Goal: Task Accomplishment & Management: Use online tool/utility

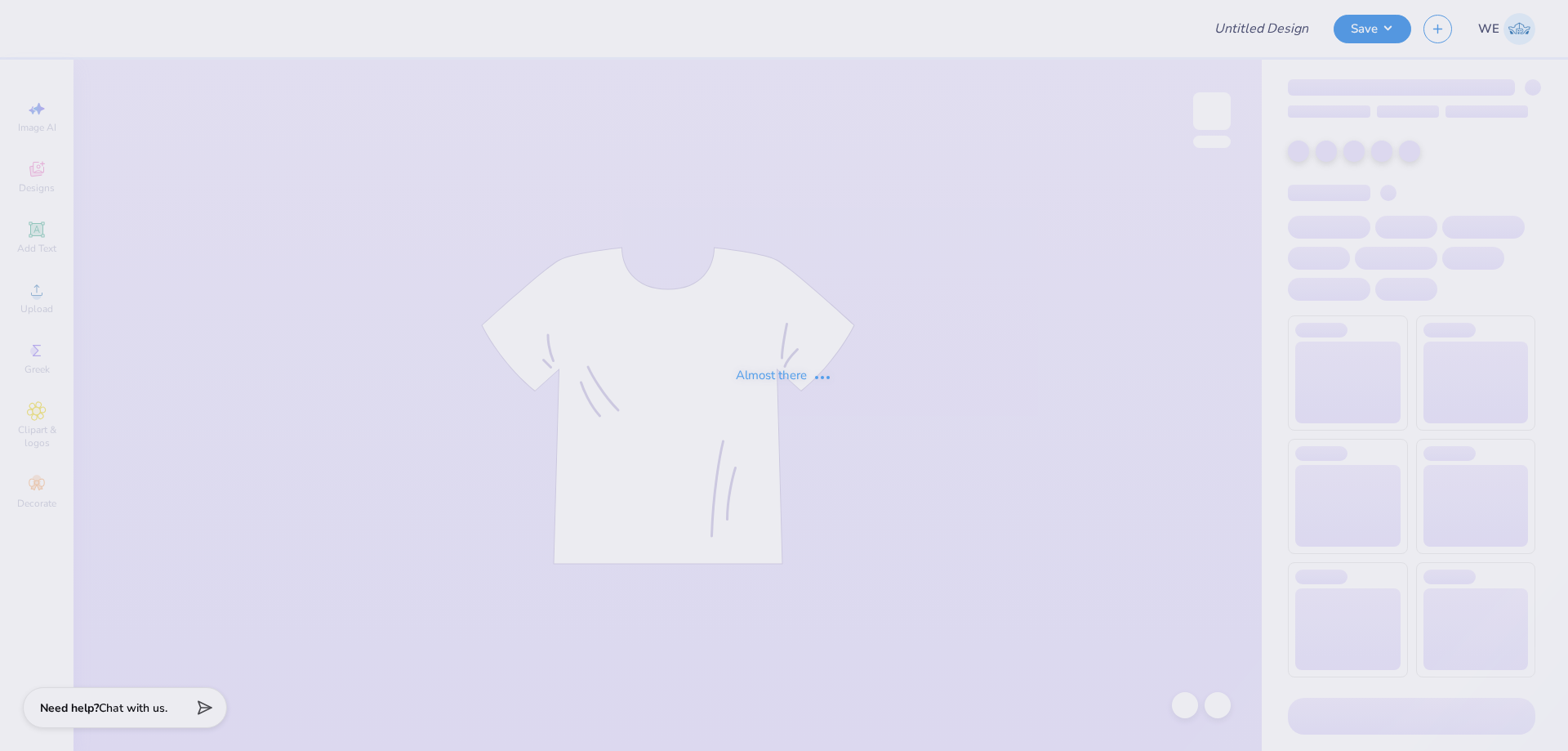
type input "lemon tshirt"
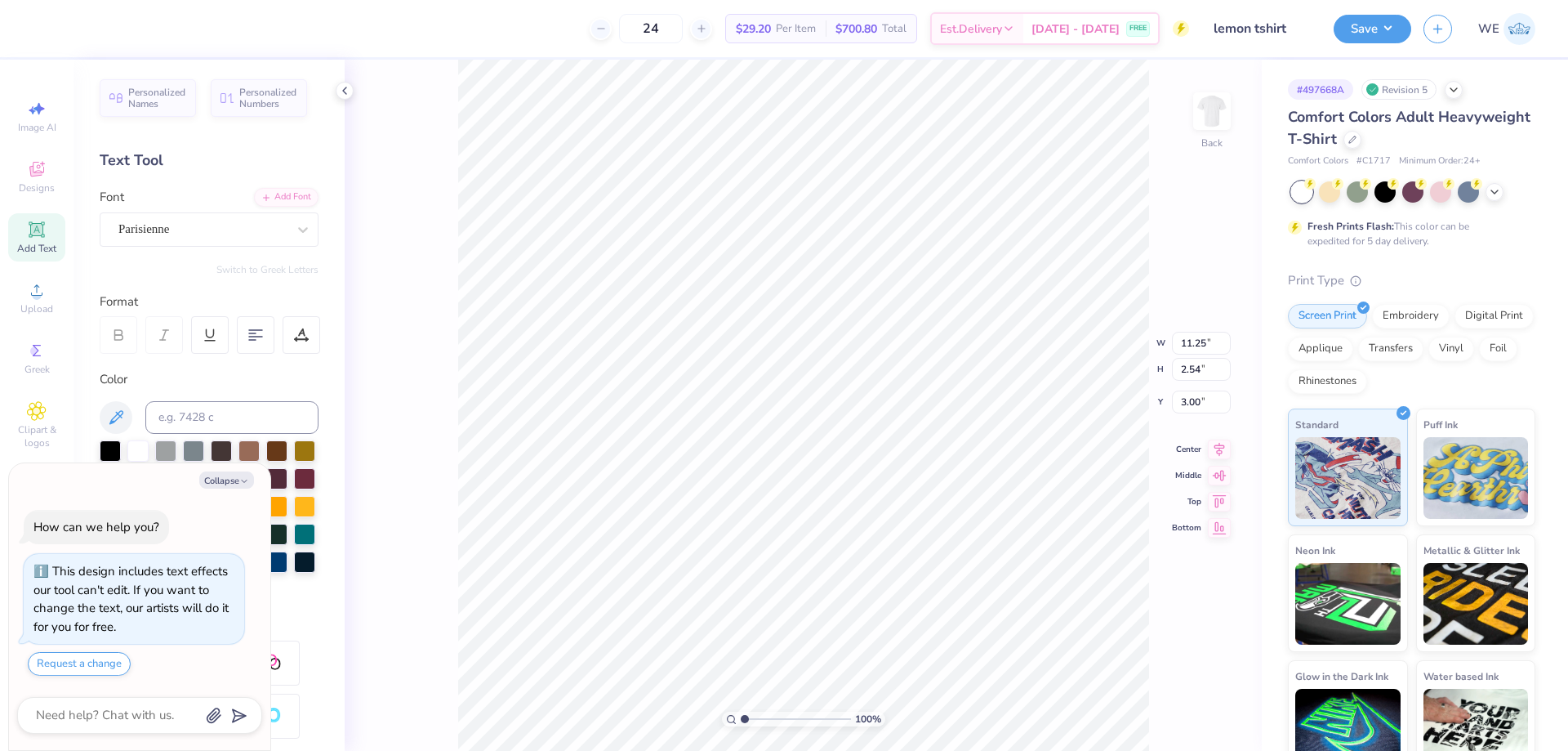
click at [342, 92] on icon at bounding box center [344, 91] width 13 height 13
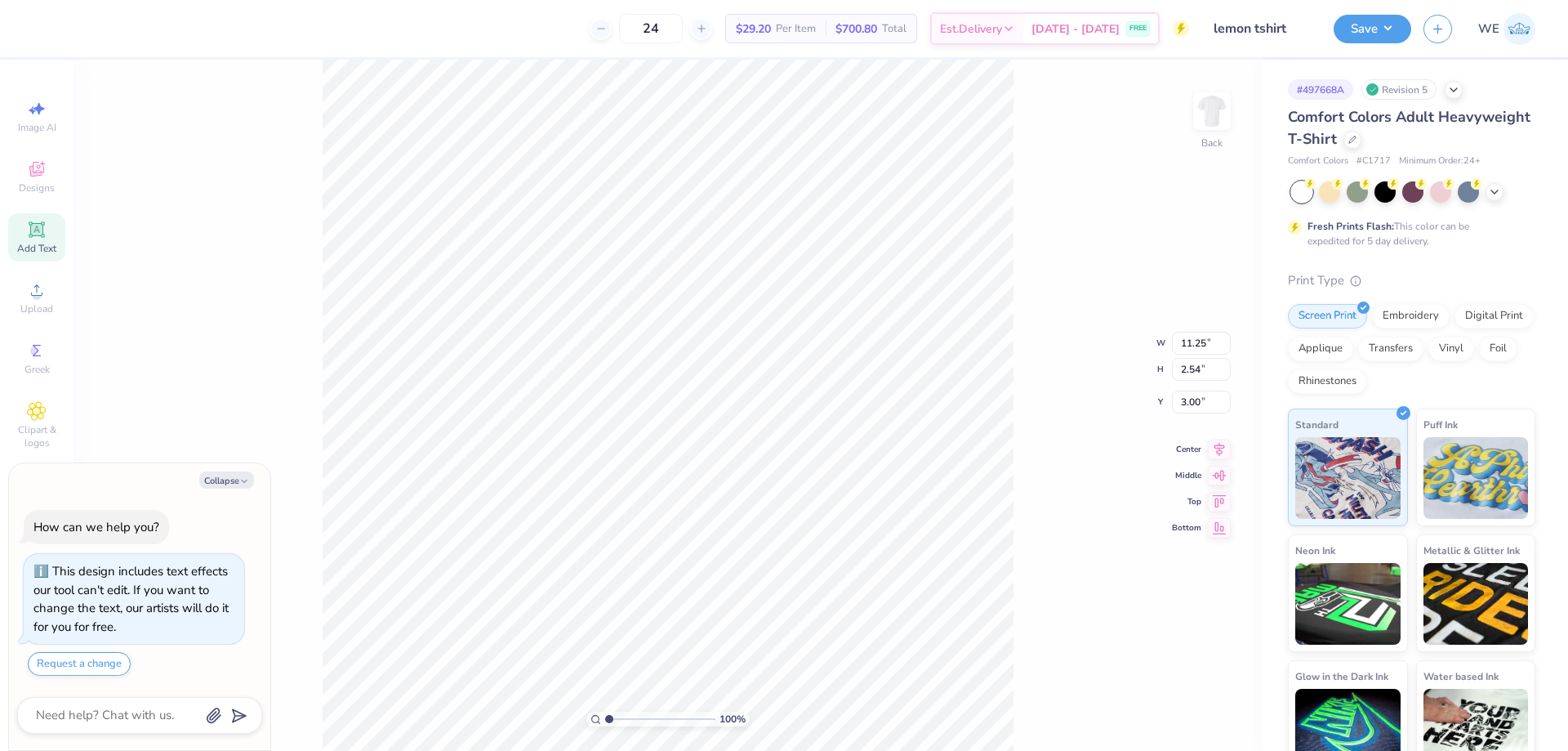
click at [295, 445] on div "100 % Back W 11.25 11.25 " H 2.54 2.54 " Y 3.00 3.00 " Center Middle Top Bottom" at bounding box center [667, 405] width 1189 height 691
drag, startPoint x: 241, startPoint y: 466, endPoint x: 240, endPoint y: 475, distance: 9.1
click at [241, 467] on div "Collapse How can we help you? This design includes text effects our tool can't …" at bounding box center [139, 607] width 261 height 288
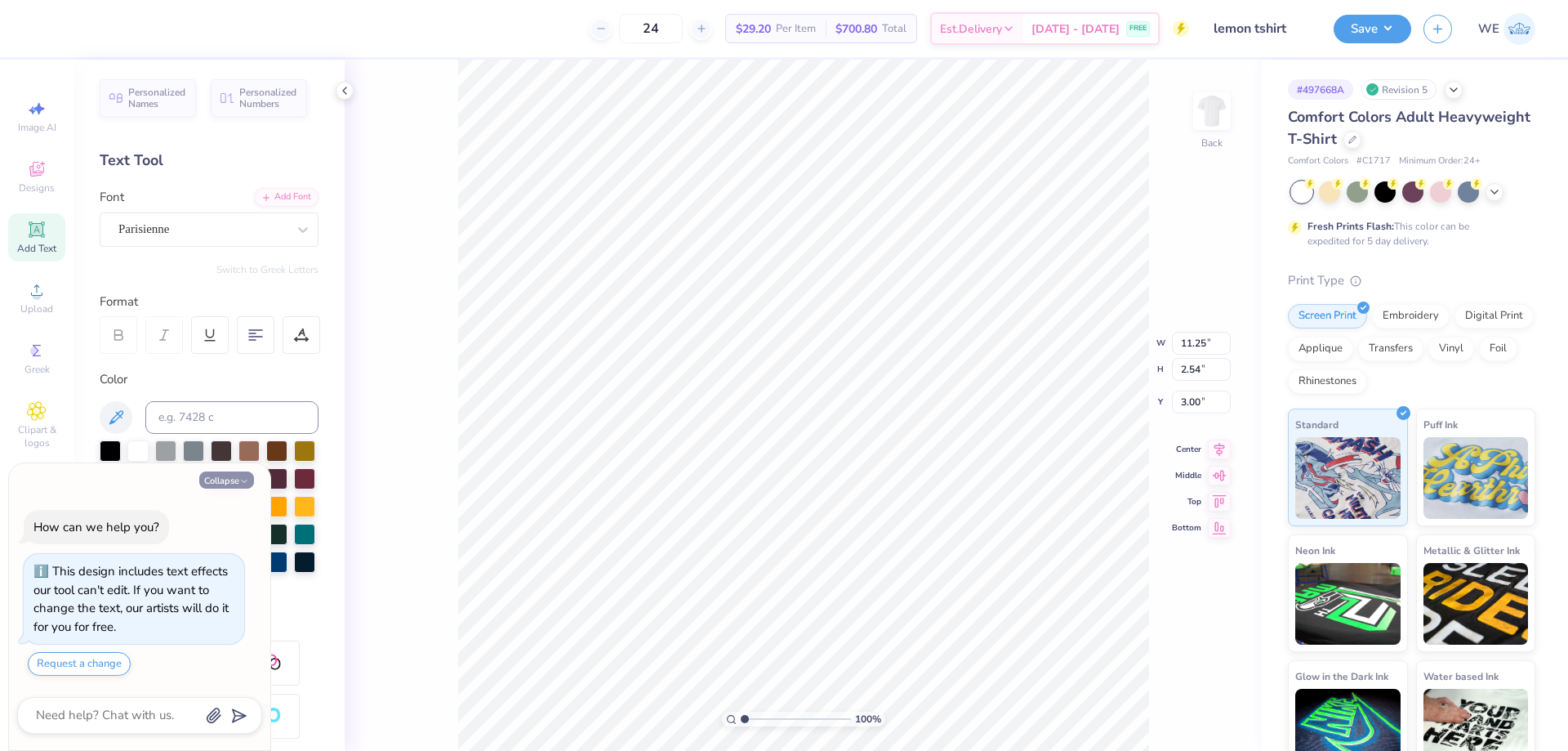
click at [240, 472] on button "Collapse" at bounding box center [226, 479] width 55 height 17
type textarea "x"
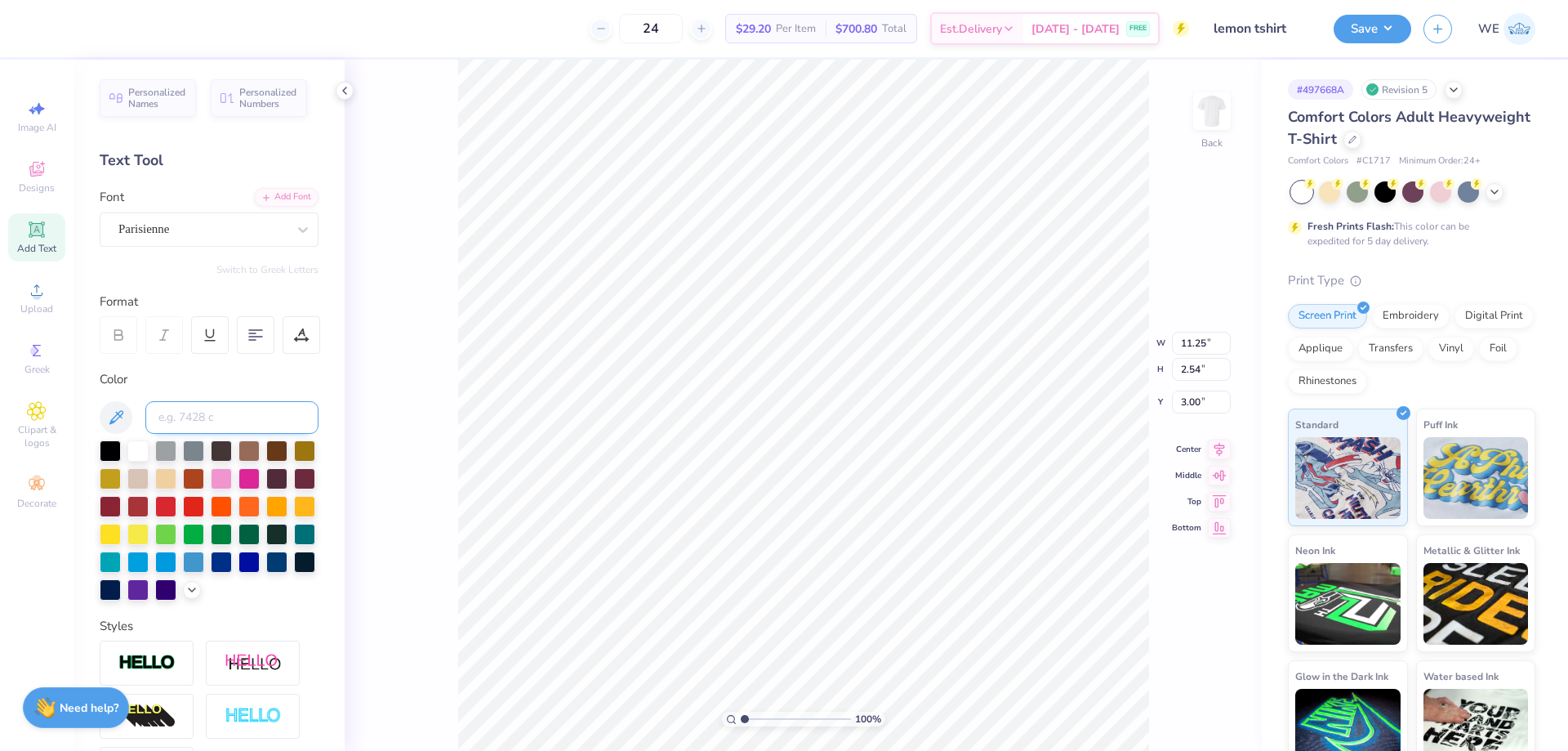
click at [203, 418] on input at bounding box center [232, 416] width 173 height 33
type input "7686"
click at [1194, 392] on input "4.87" at bounding box center [1201, 389] width 59 height 23
click at [48, 301] on div "Upload" at bounding box center [36, 298] width 57 height 48
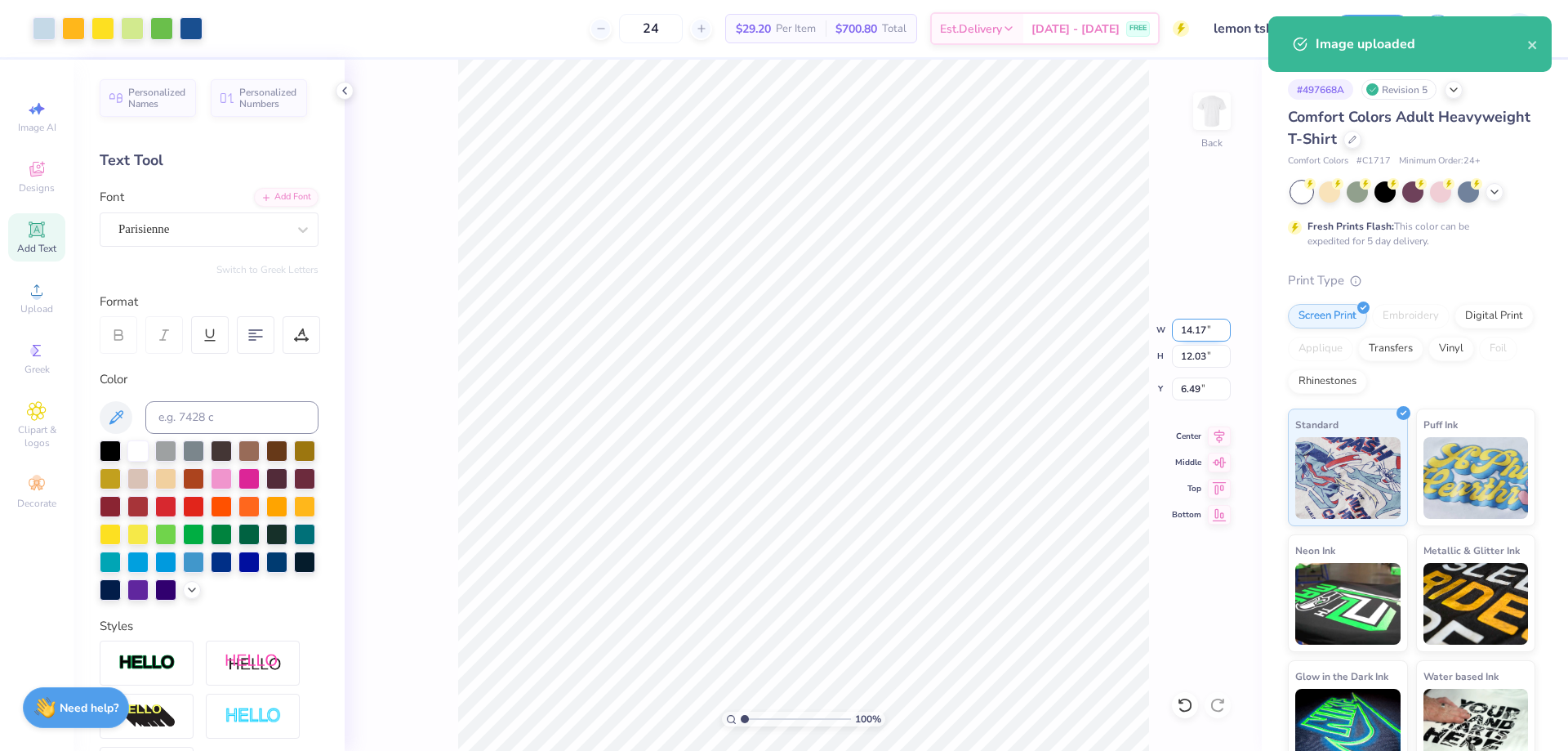
click at [1193, 332] on input "14.17" at bounding box center [1201, 330] width 59 height 23
type input "10.00"
type input "8.49"
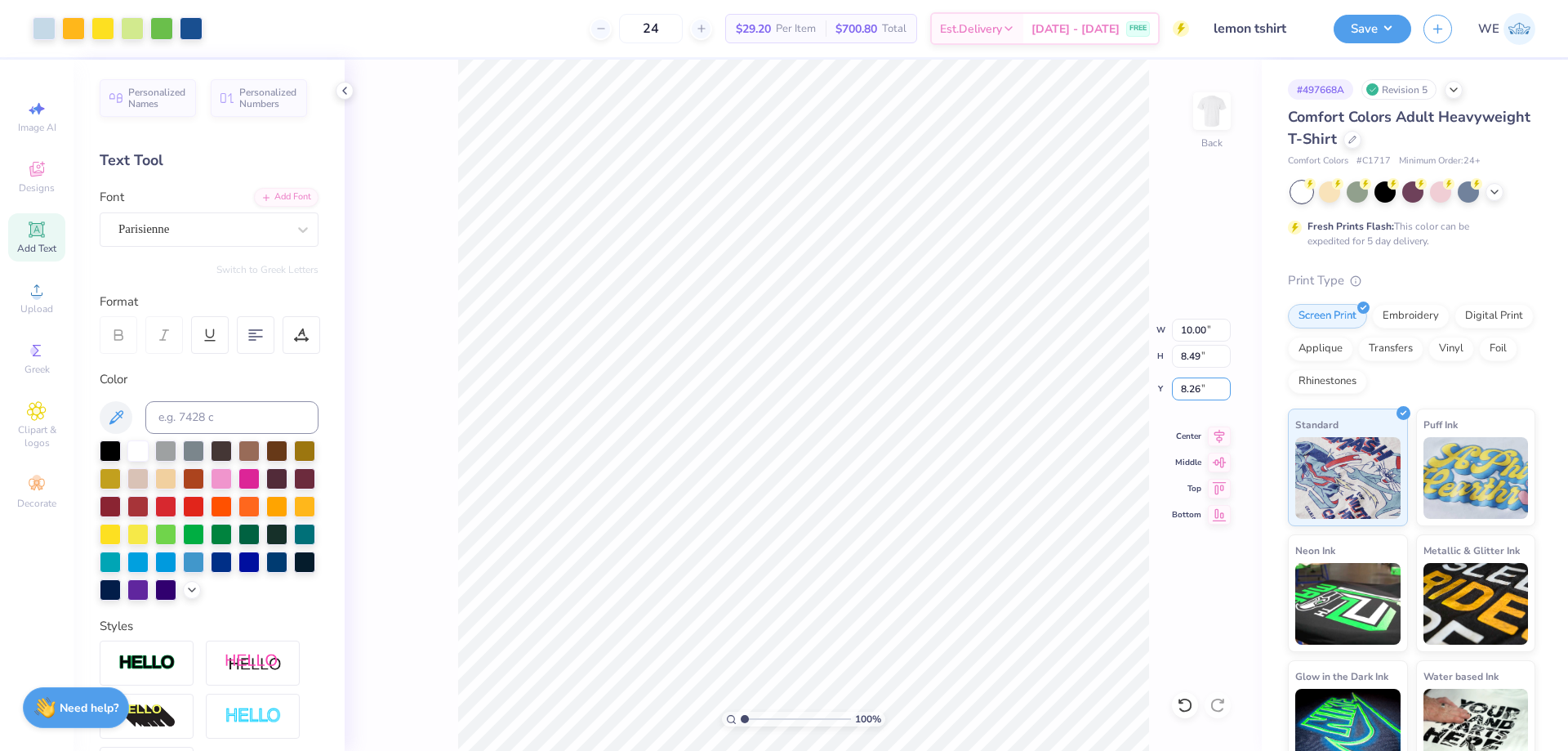
paste input "4.87"
type input "4.87"
click at [1388, 18] on button "Save" at bounding box center [1373, 26] width 77 height 28
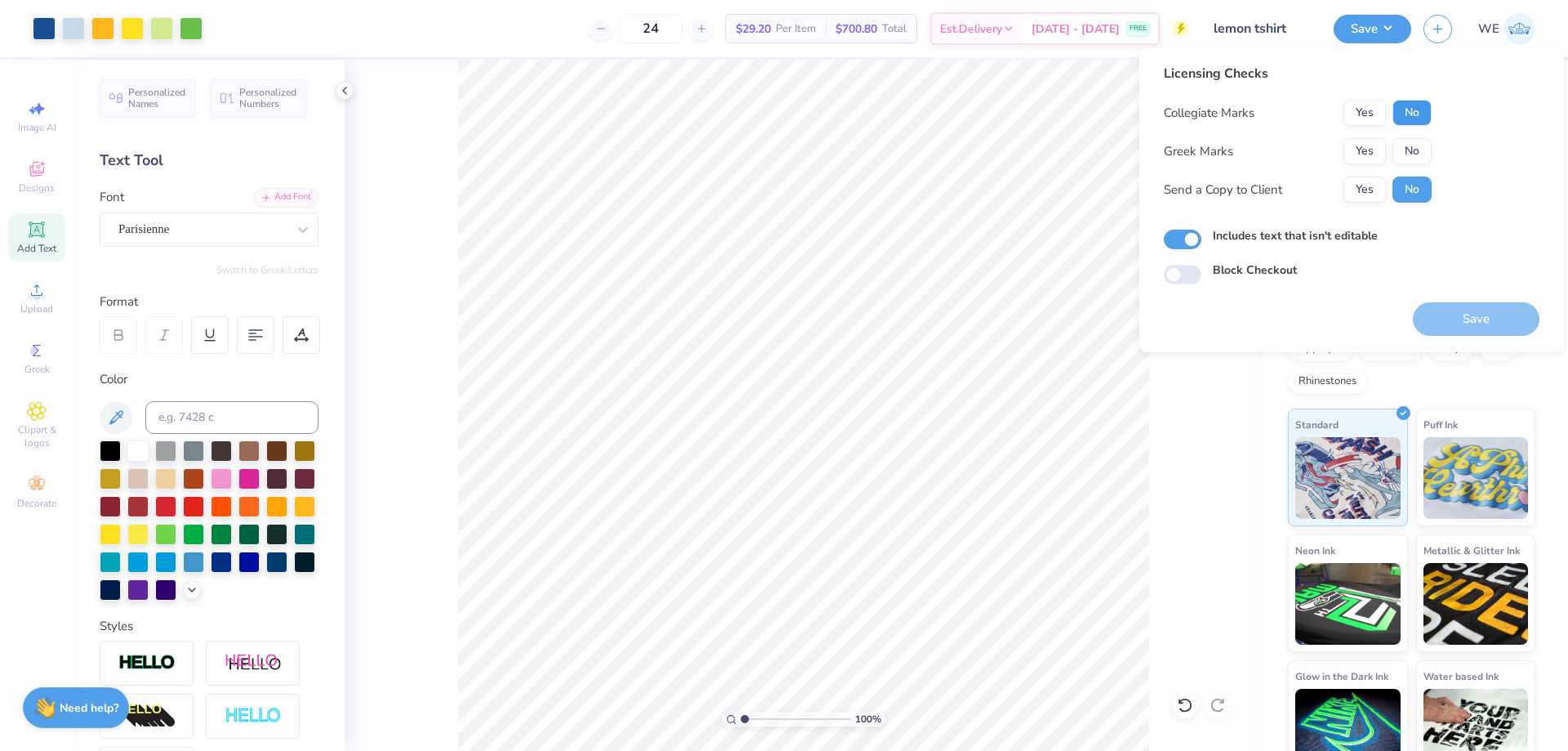
click at [1405, 109] on button "No" at bounding box center [1412, 113] width 40 height 26
click at [1410, 147] on button "No" at bounding box center [1412, 151] width 40 height 26
drag, startPoint x: 1375, startPoint y: 198, endPoint x: 1344, endPoint y: 223, distance: 39.8
click at [1373, 198] on button "Yes" at bounding box center [1365, 189] width 42 height 26
click at [1462, 315] on button "Save" at bounding box center [1476, 319] width 127 height 33
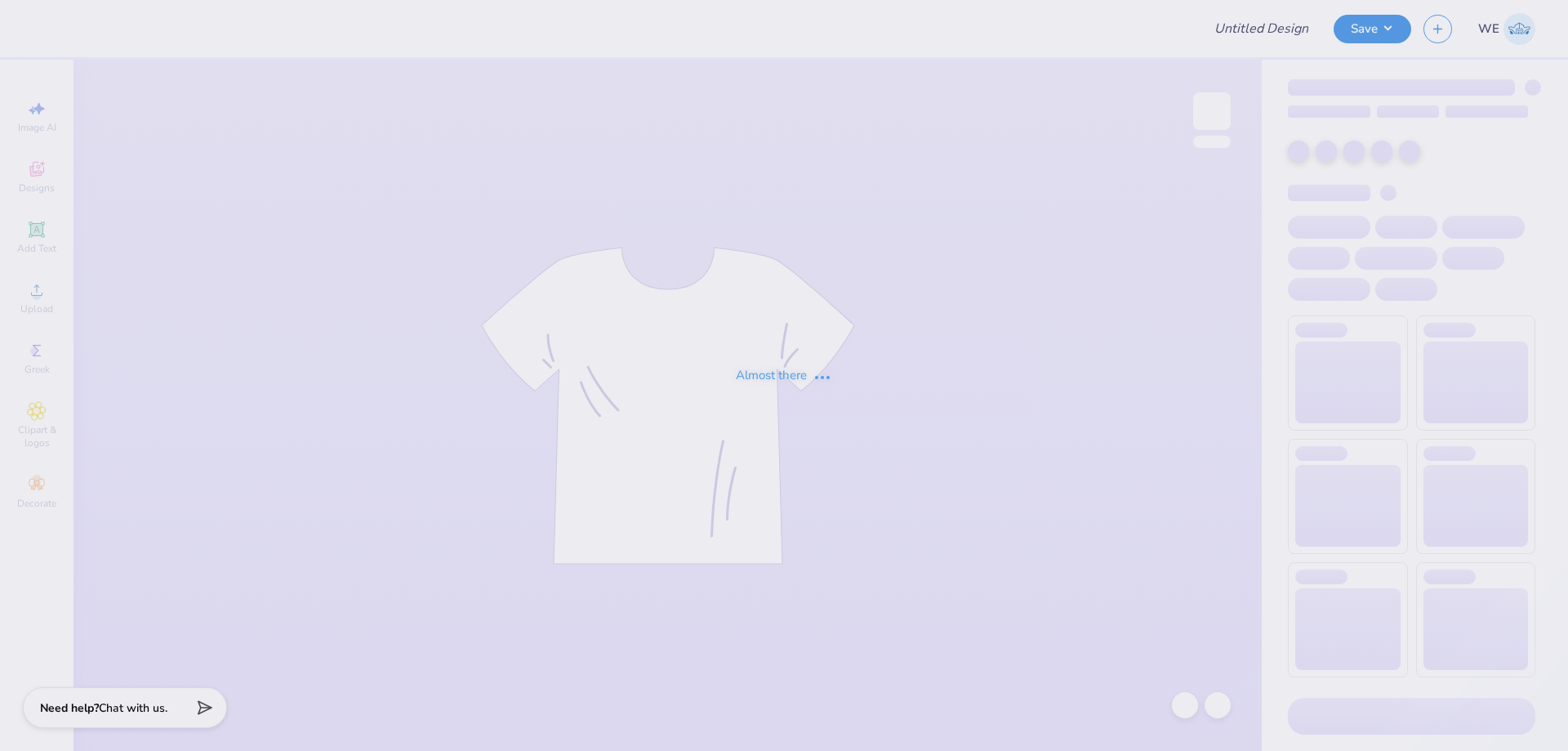
type input "SHSstuco2"
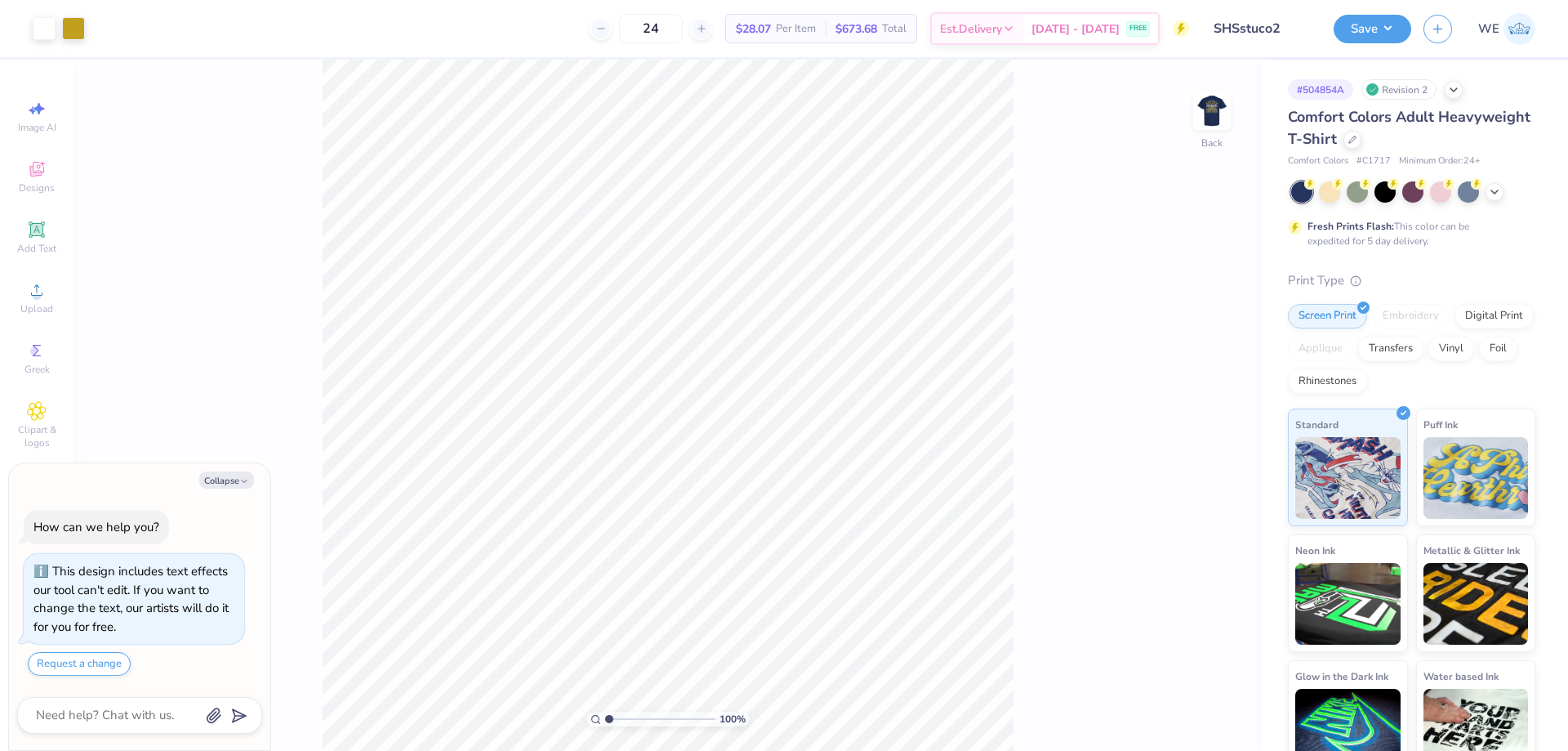
click at [1051, 244] on div "100 % Back" at bounding box center [667, 405] width 1189 height 691
click at [1209, 125] on img at bounding box center [1212, 111] width 65 height 65
click at [1211, 114] on img at bounding box center [1212, 111] width 65 height 65
click at [26, 288] on div "Upload" at bounding box center [36, 298] width 57 height 48
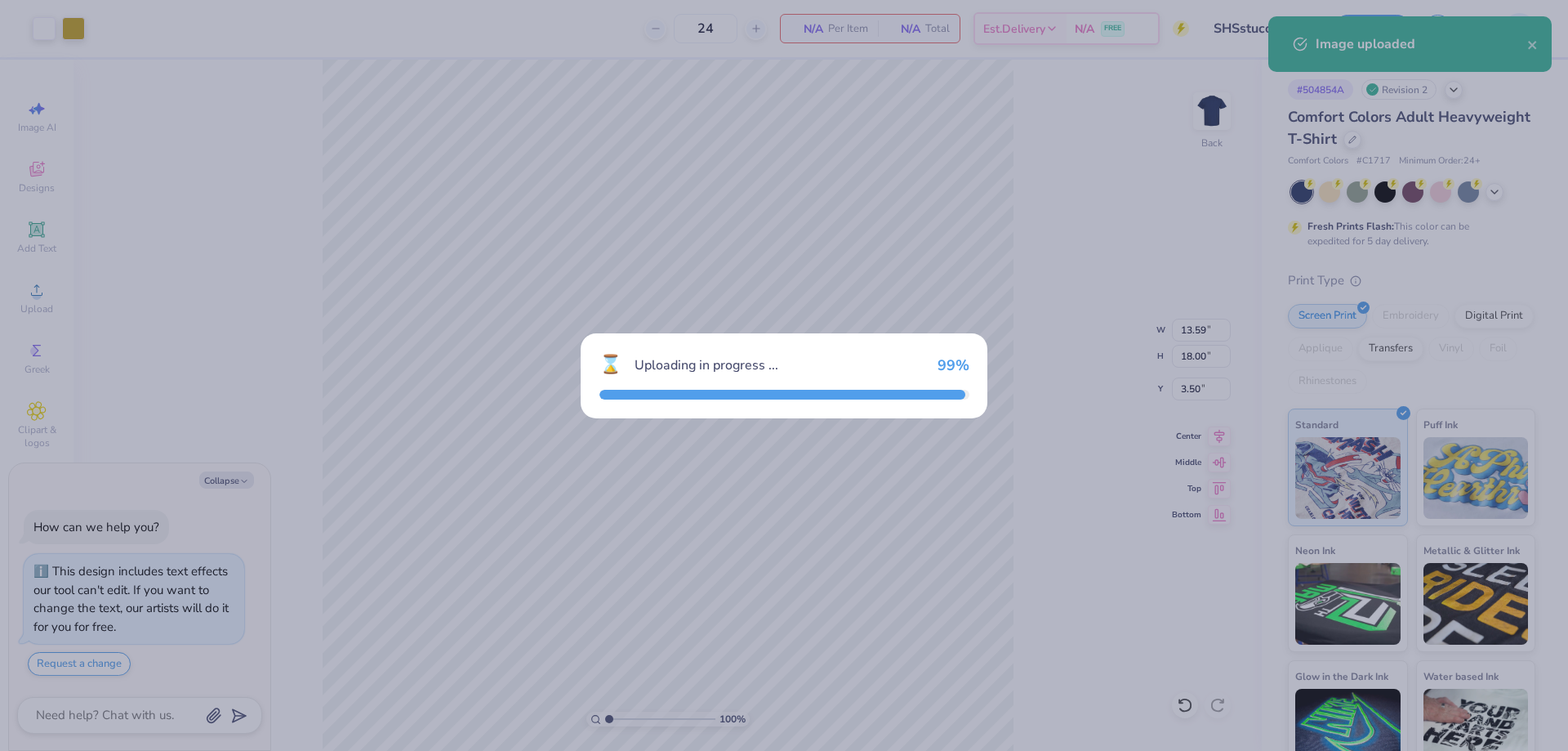
type textarea "x"
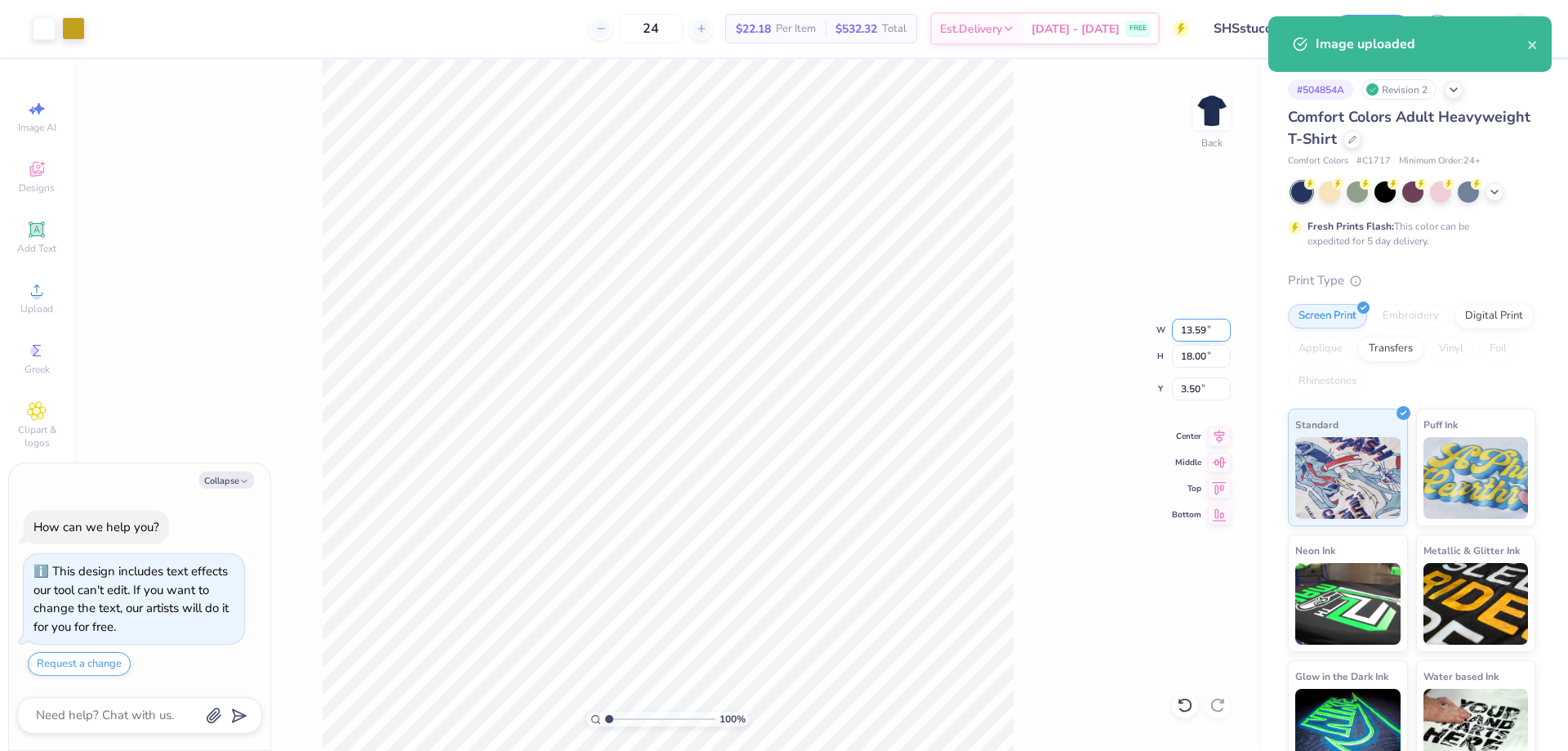
click at [1204, 330] on input "13.59" at bounding box center [1201, 330] width 59 height 23
type input "10"
type textarea "x"
type input "10.00"
type input "13.24"
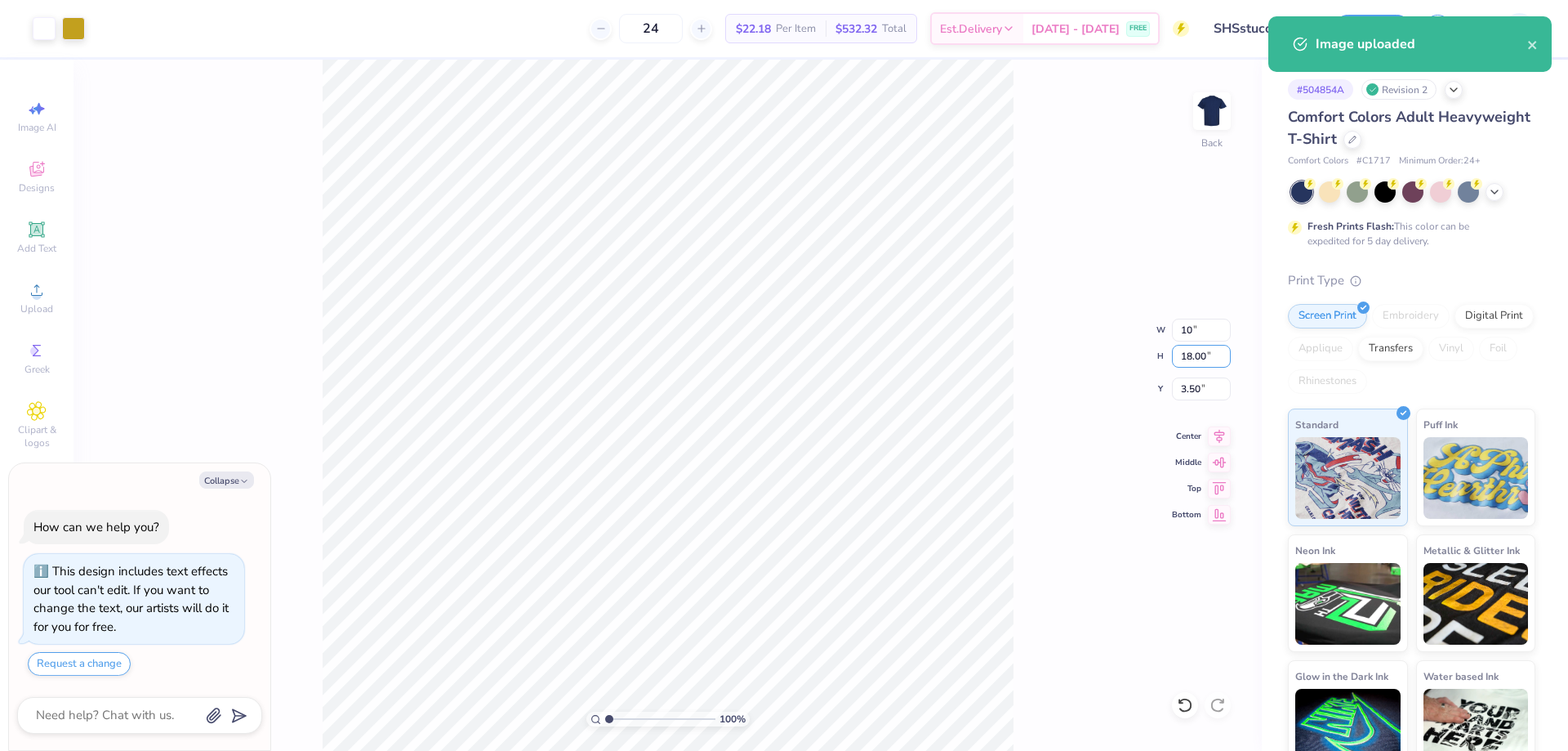
type input "5.88"
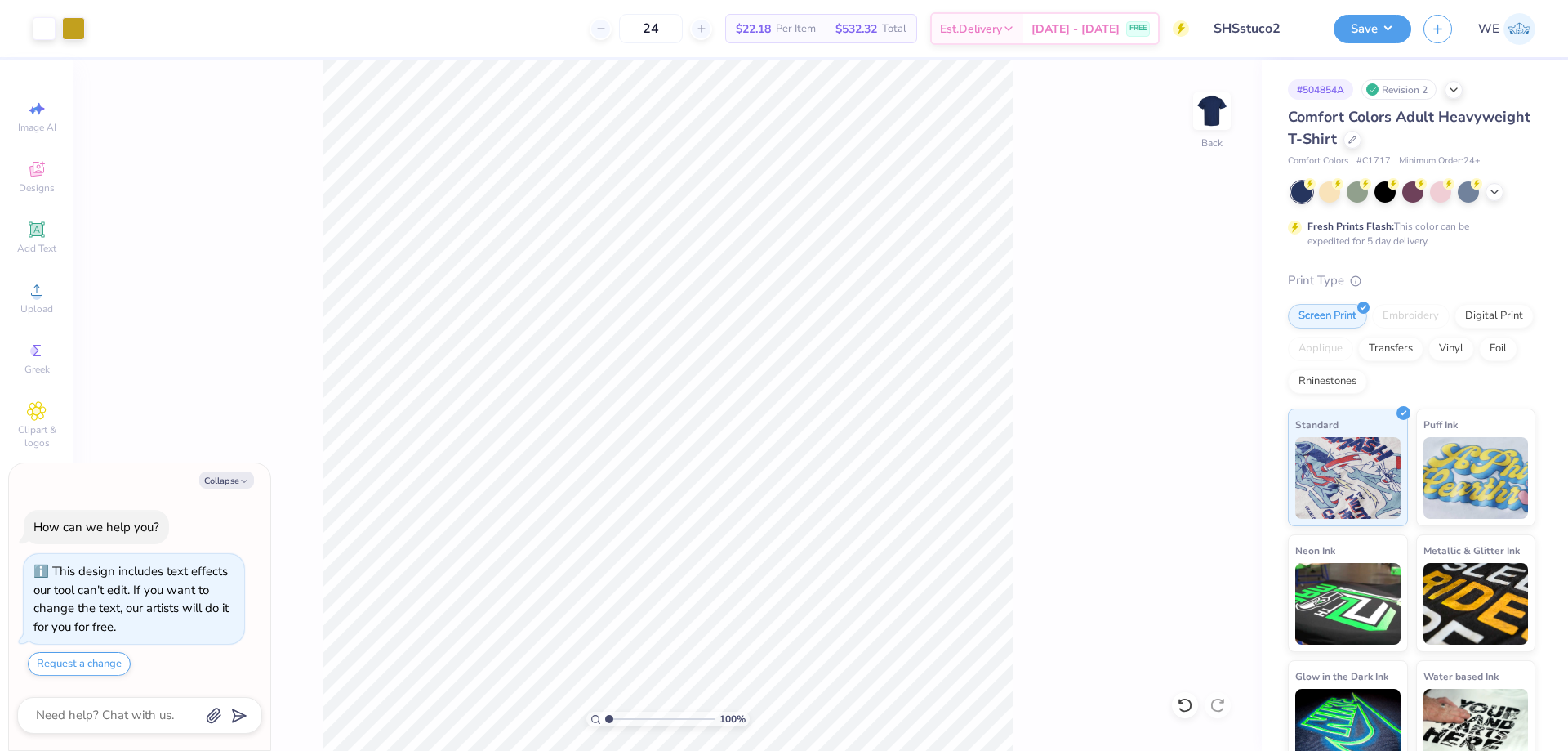
type textarea "x"
click at [1193, 387] on input "5.88" at bounding box center [1201, 389] width 59 height 23
type input "3"
type textarea "x"
type input "3.00"
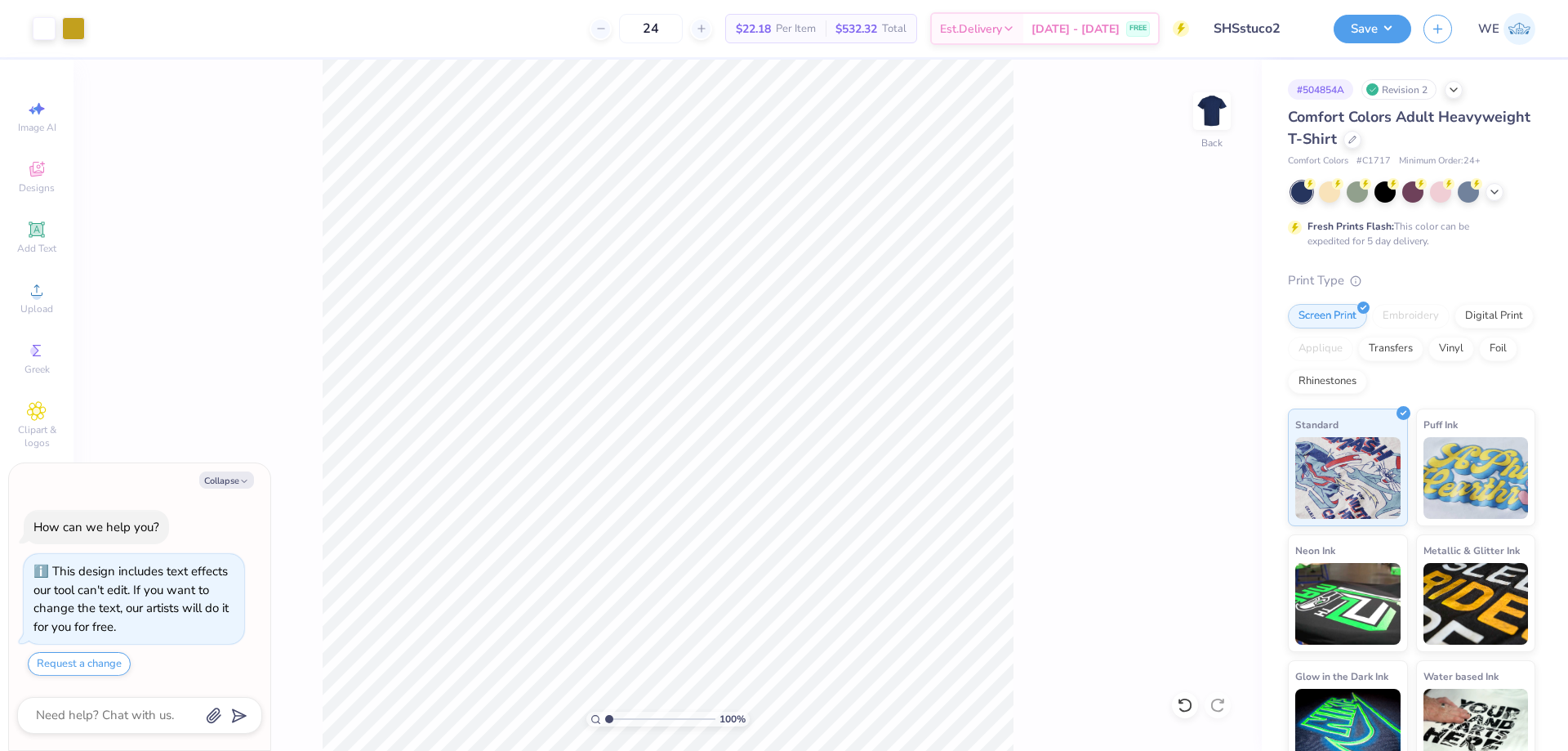
type textarea "x"
click at [1199, 394] on input "3.00" at bounding box center [1201, 389] width 59 height 23
type input "2"
type textarea "x"
type input "2.00"
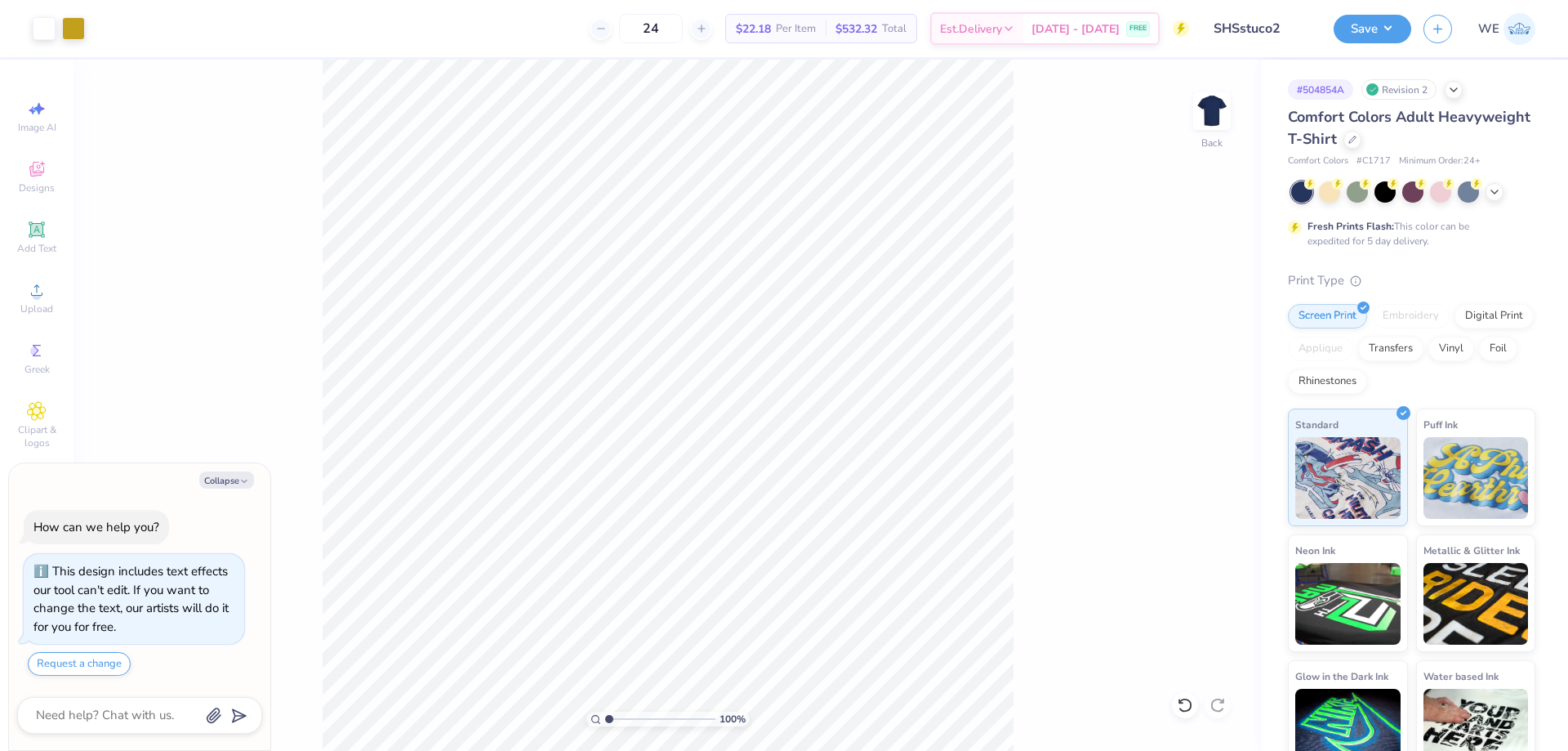
click at [1196, 112] on img at bounding box center [1211, 111] width 33 height 33
click at [51, 280] on div "Upload" at bounding box center [36, 298] width 57 height 48
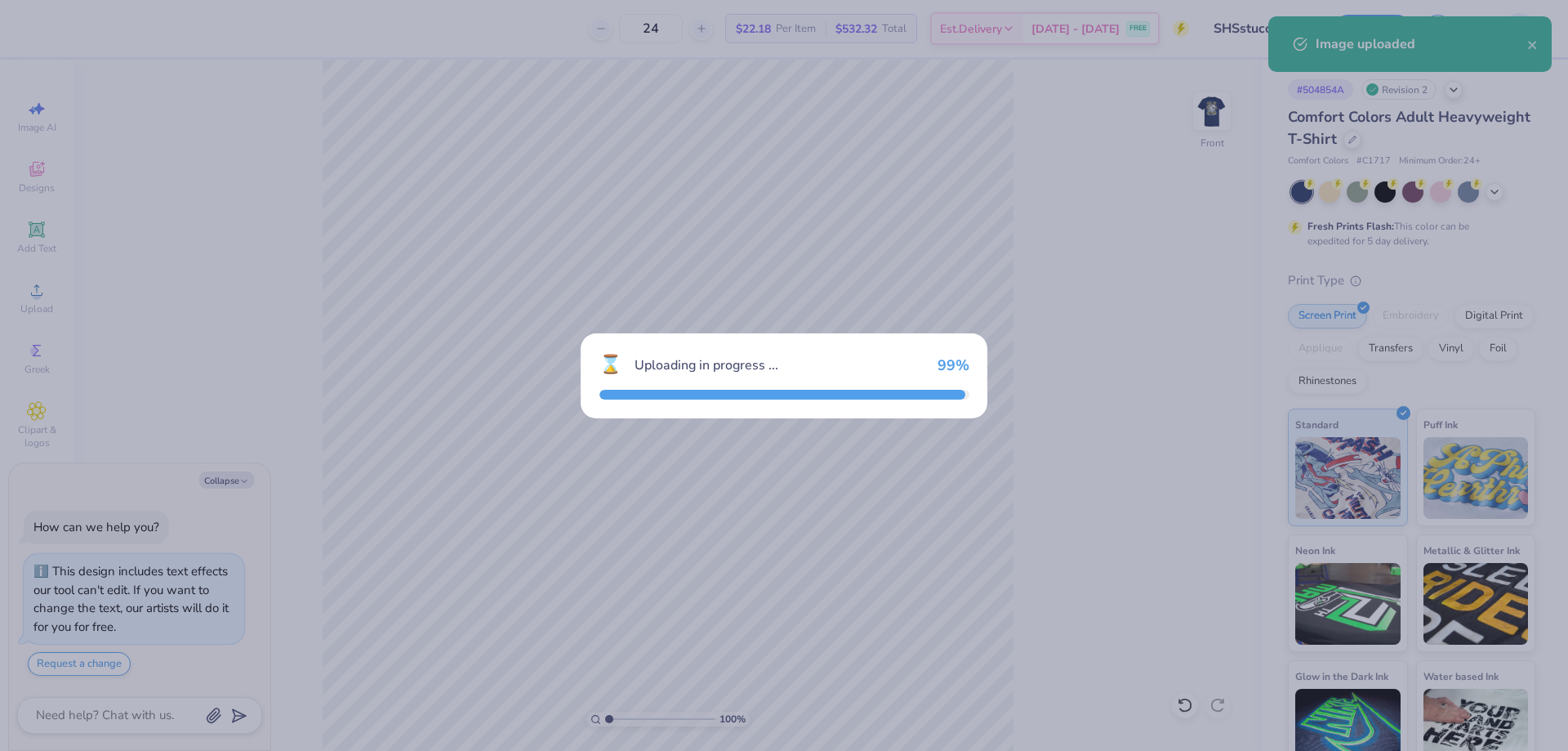
type textarea "x"
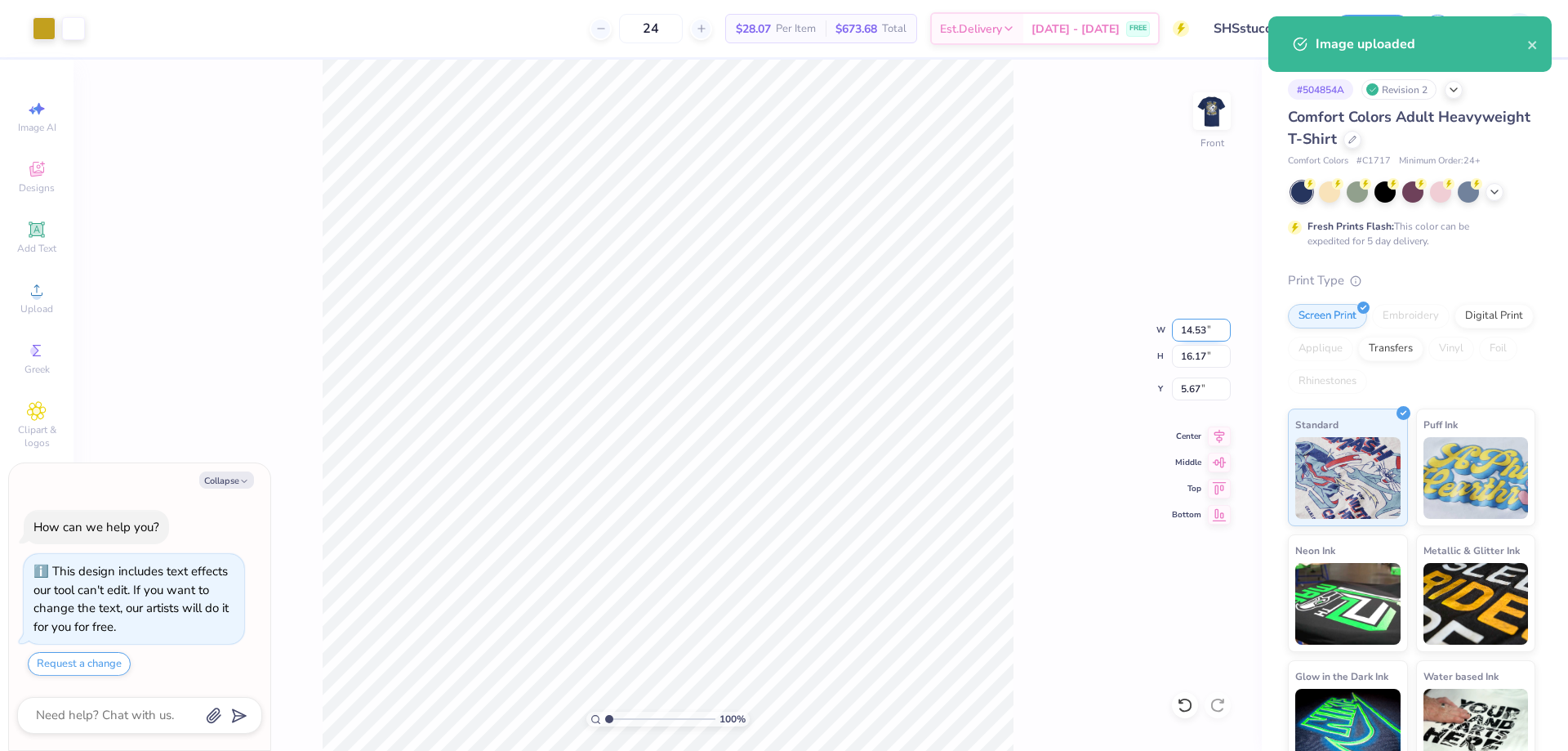
click at [1210, 336] on input "14.53" at bounding box center [1201, 330] width 59 height 23
type input "12"
type textarea "x"
type input "12.00"
type input "13.35"
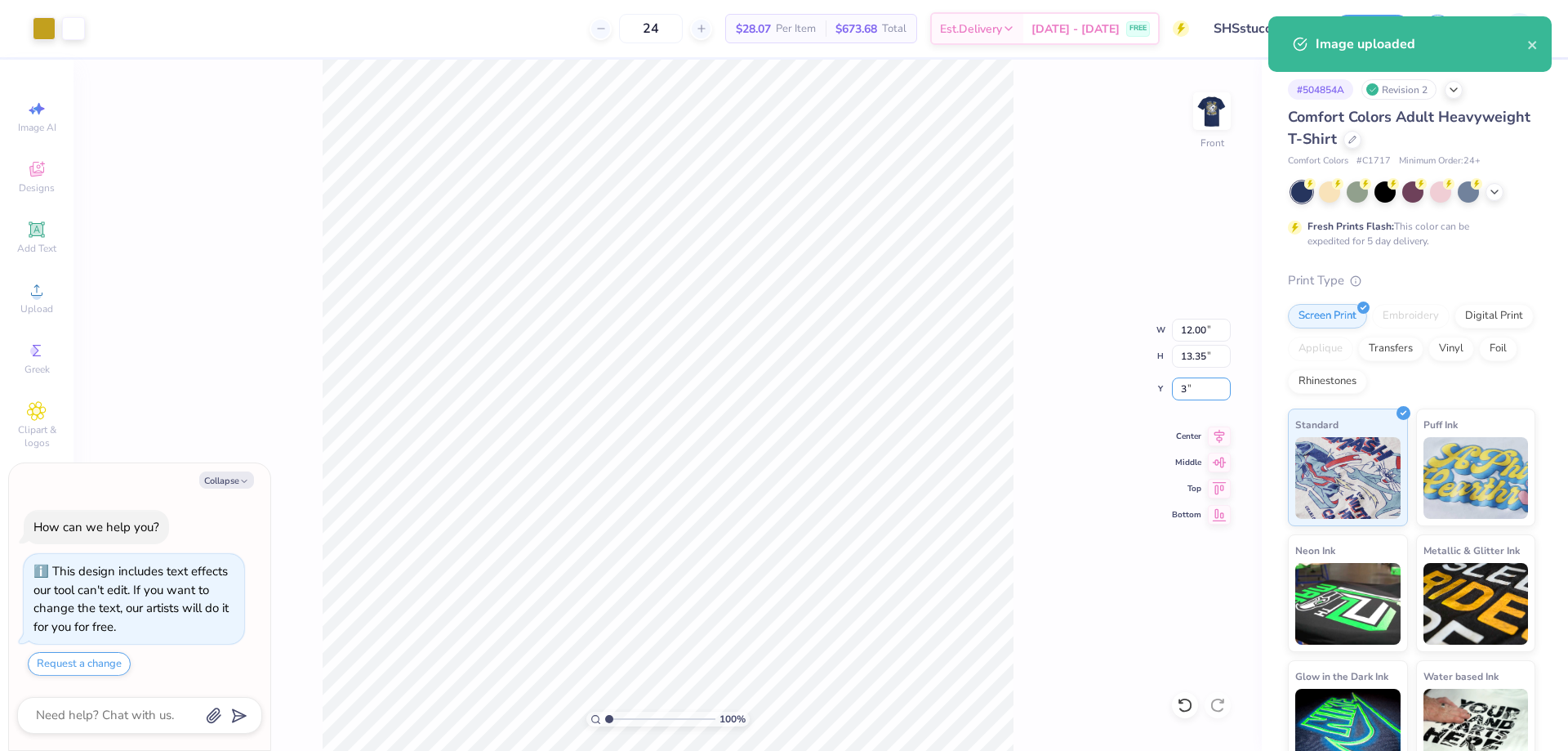
type input "3"
type textarea "x"
type input "3.00"
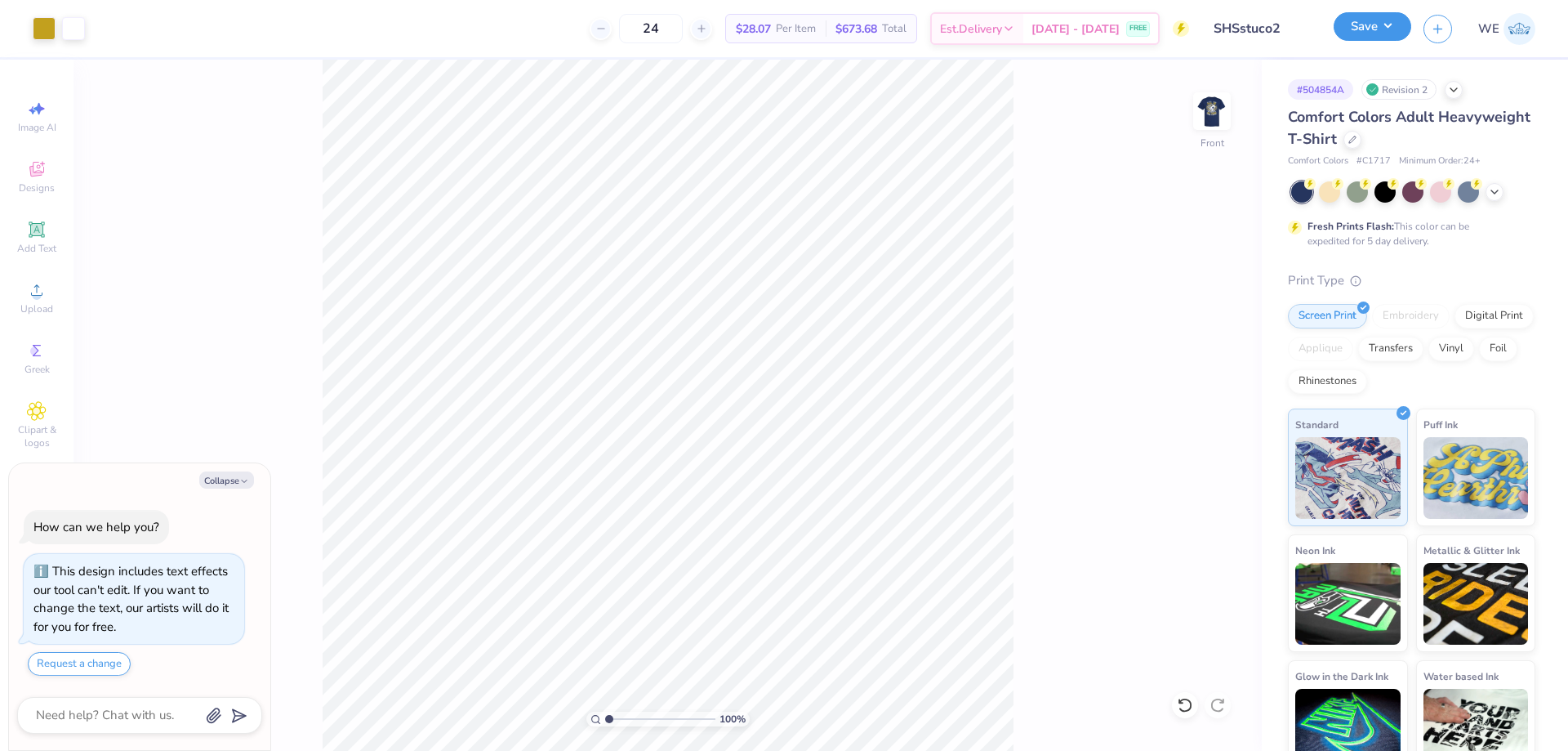
click at [1380, 23] on button "Save" at bounding box center [1373, 26] width 77 height 28
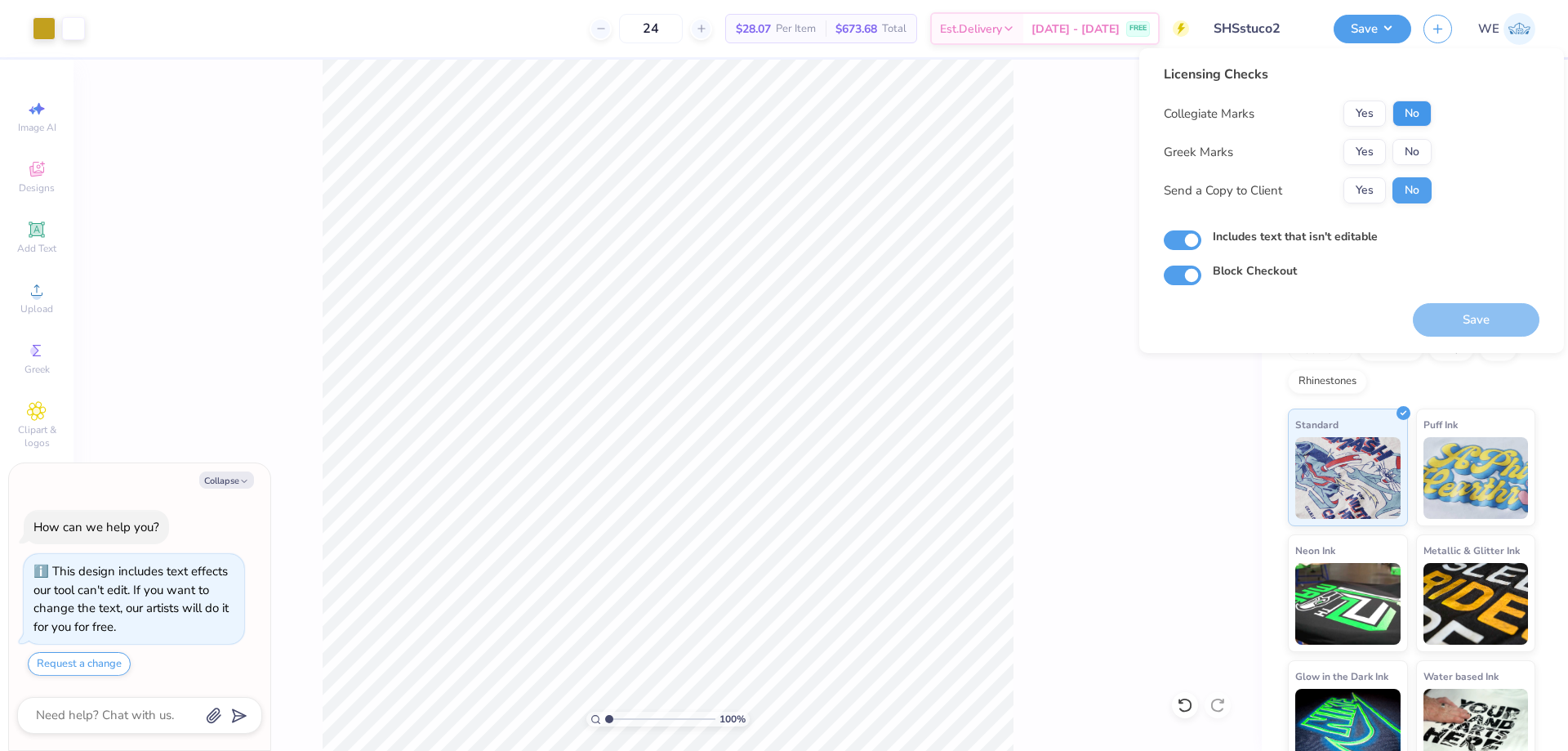
drag, startPoint x: 1415, startPoint y: 95, endPoint x: 1417, endPoint y: 103, distance: 8.2
click at [1417, 103] on div "Licensing Checks Collegiate Marks Yes No Greek Marks Yes No Send a Copy to Clie…" at bounding box center [1298, 140] width 268 height 151
click at [1413, 139] on button "No" at bounding box center [1412, 152] width 40 height 26
click at [1411, 114] on button "No" at bounding box center [1412, 114] width 40 height 26
drag, startPoint x: 1381, startPoint y: 187, endPoint x: 1287, endPoint y: 234, distance: 105.1
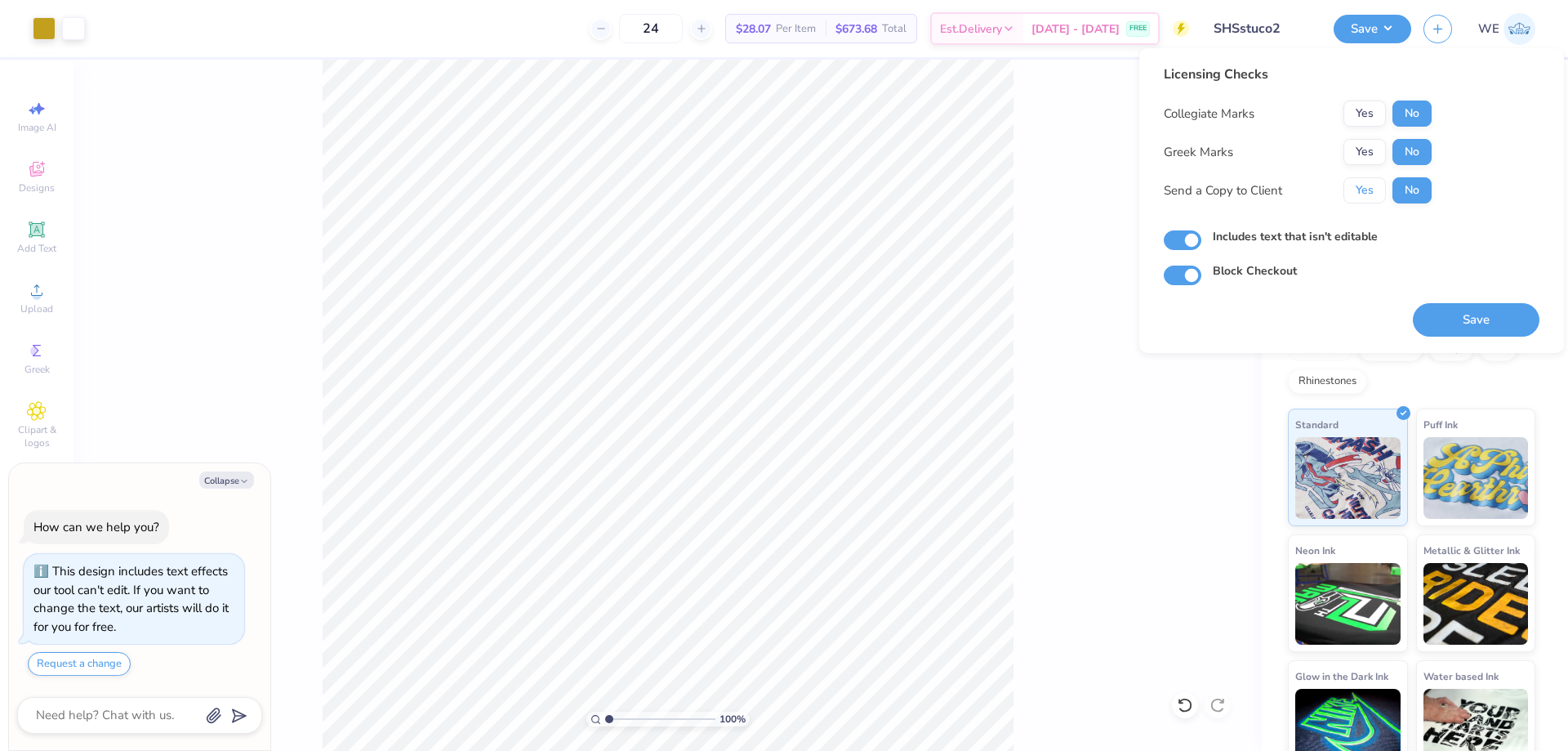
click at [1376, 187] on button "Yes" at bounding box center [1365, 190] width 42 height 26
type textarea "x"
click at [1178, 276] on input "Block Checkout" at bounding box center [1182, 275] width 38 height 19
checkbox input "false"
click at [1381, 295] on div "Licensing Checks Collegiate Marks Yes No Greek Marks Yes No Send a Copy to Clie…" at bounding box center [1351, 200] width 376 height 272
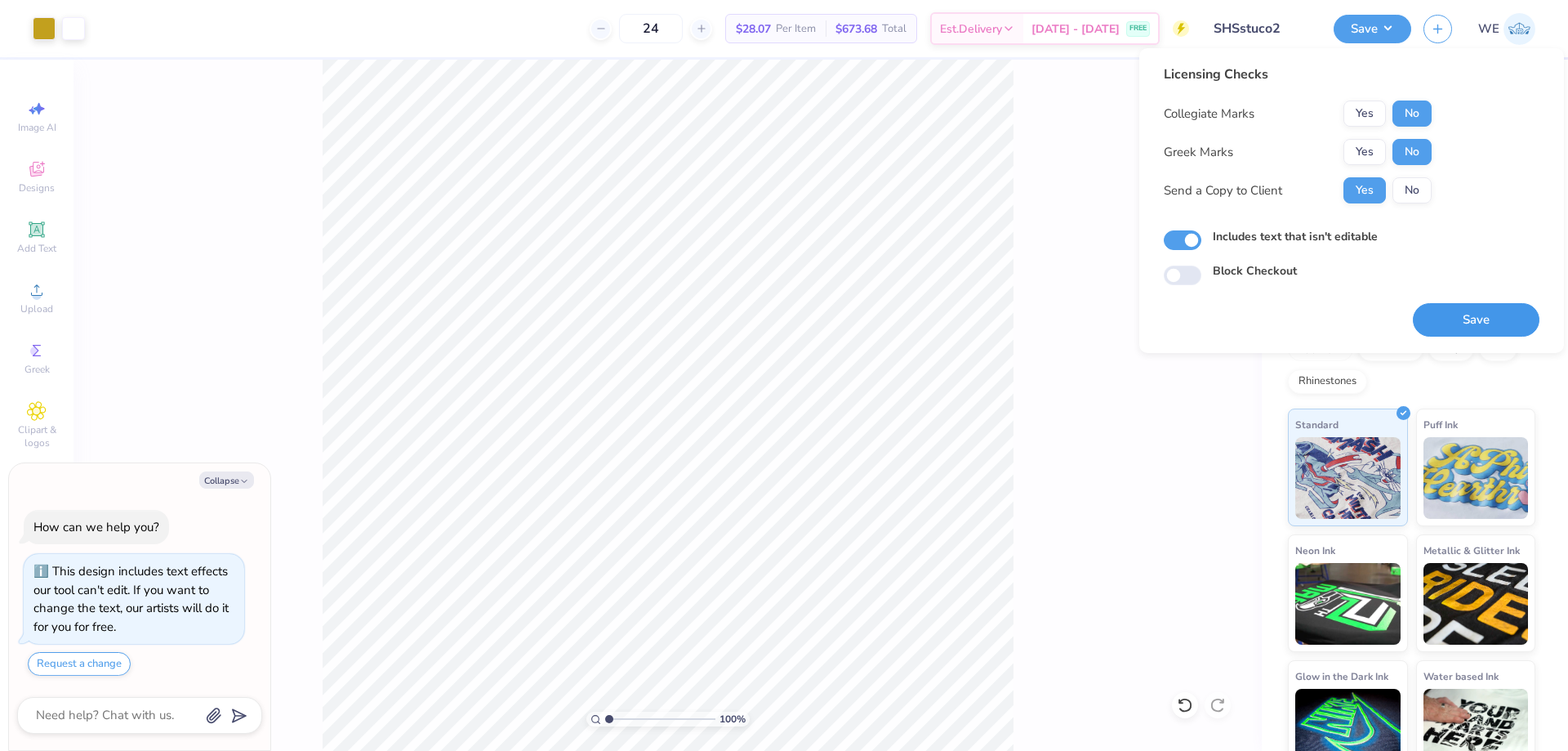
click at [1448, 309] on button "Save" at bounding box center [1476, 320] width 127 height 33
type textarea "x"
